Goal: Check status: Check status

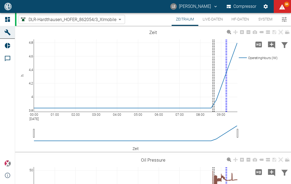
scroll to position [66, 0]
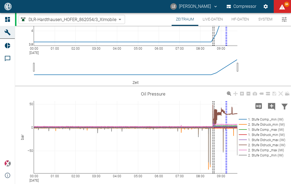
click at [240, 26] on button "HF-Daten" at bounding box center [240, 19] width 26 height 13
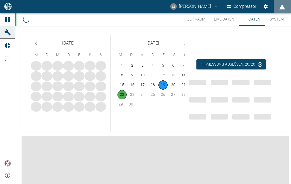
click at [193, 18] on button "Zeitraum" at bounding box center [196, 19] width 27 height 13
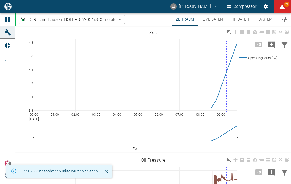
click at [211, 19] on button "Live-Daten" at bounding box center [213, 19] width 29 height 13
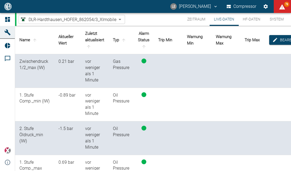
click at [210, 22] on button "Live-Daten" at bounding box center [224, 19] width 29 height 13
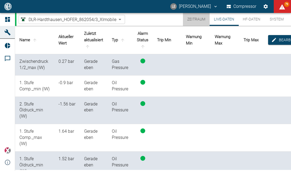
click at [201, 21] on button "Zeitraum" at bounding box center [196, 19] width 27 height 13
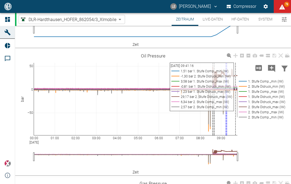
scroll to position [142, 0]
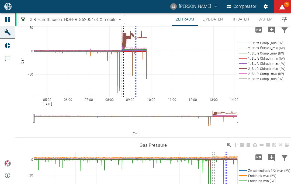
drag, startPoint x: 200, startPoint y: 101, endPoint x: 109, endPoint y: 109, distance: 91.3
click at [109, 109] on div "06:00 07:00 08:00 09:00 10:00 11:00 12:00 13:00 05:00 Sep 19, 2025 14:00 −50 0 …" at bounding box center [153, 74] width 276 height 121
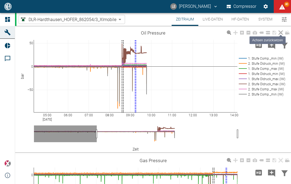
scroll to position [103, 0]
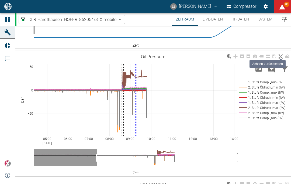
click at [282, 59] on link at bounding box center [281, 56] width 6 height 6
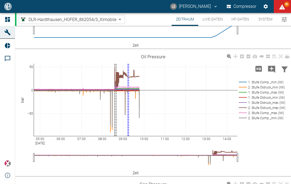
drag, startPoint x: 196, startPoint y: 139, endPoint x: 98, endPoint y: 140, distance: 98.2
click at [98, 140] on rect at bounding box center [135, 138] width 163 height 5
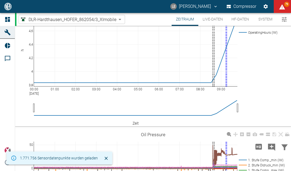
scroll to position [108, 0]
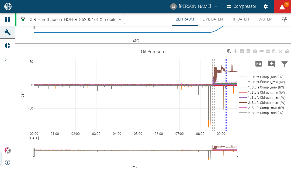
click at [202, 134] on rect at bounding box center [135, 133] width 163 height 5
drag, startPoint x: 201, startPoint y: 134, endPoint x: 192, endPoint y: 135, distance: 8.6
click at [192, 134] on rect at bounding box center [135, 133] width 163 height 5
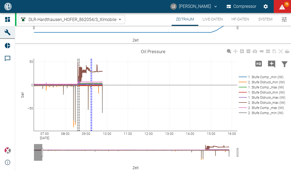
drag, startPoint x: 181, startPoint y: 134, endPoint x: 66, endPoint y: 135, distance: 114.7
click at [66, 135] on rect at bounding box center [135, 133] width 163 height 5
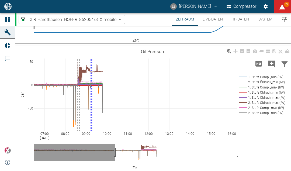
click at [129, 133] on rect at bounding box center [135, 133] width 163 height 5
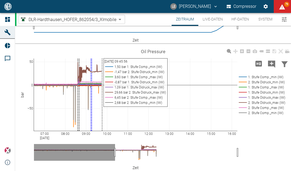
click at [105, 110] on rect at bounding box center [136, 95] width 204 height 72
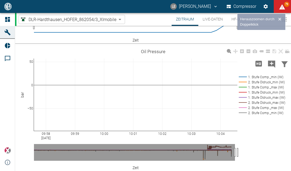
click at [103, 111] on rect at bounding box center [136, 95] width 204 height 72
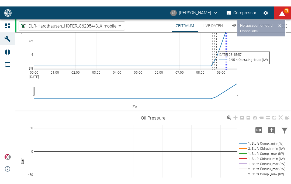
scroll to position [30, 0]
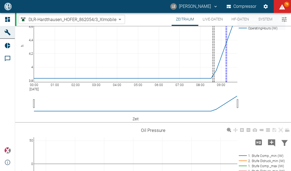
click at [208, 18] on button "Live-Daten" at bounding box center [213, 19] width 29 height 13
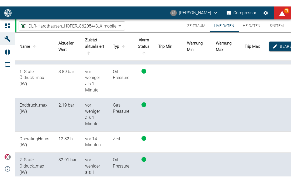
scroll to position [177, 0]
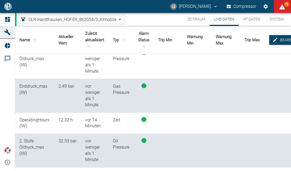
click at [195, 18] on button "Zeitraum" at bounding box center [196, 19] width 27 height 13
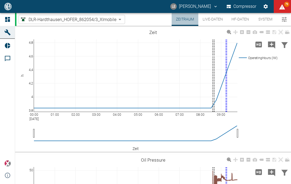
click at [185, 21] on button "Zeitraum" at bounding box center [185, 19] width 27 height 13
click at [291, 20] on div "DLR-Hardthausen_HOFER_862054/3_XImobile 6a824e10-dda1-494e-a717-2bb9560b64a4 ​ …" at bounding box center [153, 19] width 275 height 13
click at [287, 21] on icon "Menü umschalten" at bounding box center [284, 19] width 5 height 5
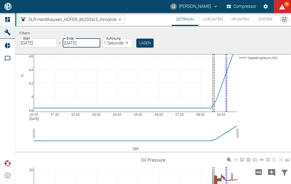
drag, startPoint x: 70, startPoint y: 43, endPoint x: 82, endPoint y: 43, distance: 12.7
click at [71, 43] on input "[DATE]" at bounding box center [82, 43] width 38 height 9
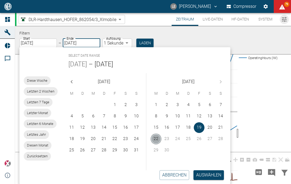
click at [162, 138] on button "22" at bounding box center [156, 139] width 11 height 11
type input "22.09.2025"
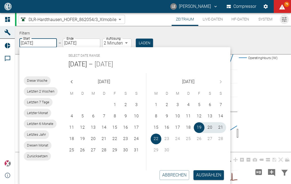
click at [122, 44] on body "LE Lucas Eißen Compressor 79 Dashboard Maschinen Reports Kommentare powered by …" at bounding box center [145, 92] width 291 height 184
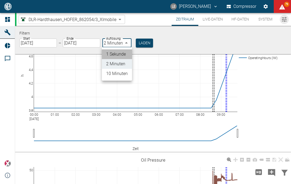
click at [119, 54] on li "1 Sekunde" at bounding box center [117, 54] width 30 height 10
type input "1sec"
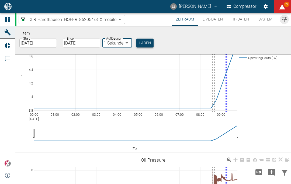
click at [142, 43] on button "Laden" at bounding box center [145, 43] width 17 height 9
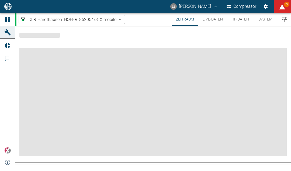
scroll to position [-1, 0]
click at [216, 24] on button "Live-Daten" at bounding box center [213, 19] width 29 height 13
click at [216, 21] on button "Live-Daten" at bounding box center [213, 19] width 29 height 13
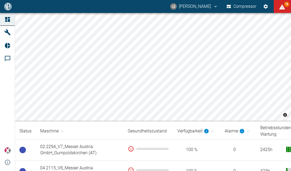
click at [291, 136] on th "Betriebsstunden seit letzter Wartung" at bounding box center [287, 131] width 63 height 16
click at [241, 6] on button "Compressor" at bounding box center [242, 7] width 32 height 10
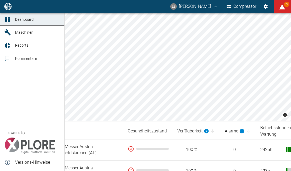
click at [18, 31] on span "Maschinen" at bounding box center [24, 32] width 18 height 4
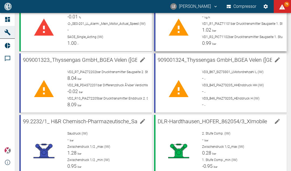
scroll to position [545, 0]
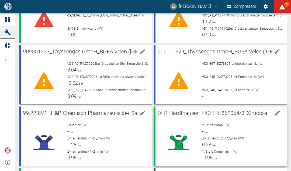
click at [190, 115] on span "DLR-Hardthausen_HOFER_862054/3_XImobile" at bounding box center [213, 113] width 110 height 6
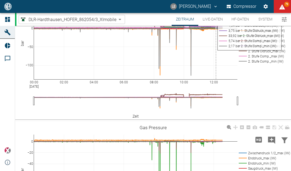
scroll to position [111, 0]
